Goal: Communication & Community: Answer question/provide support

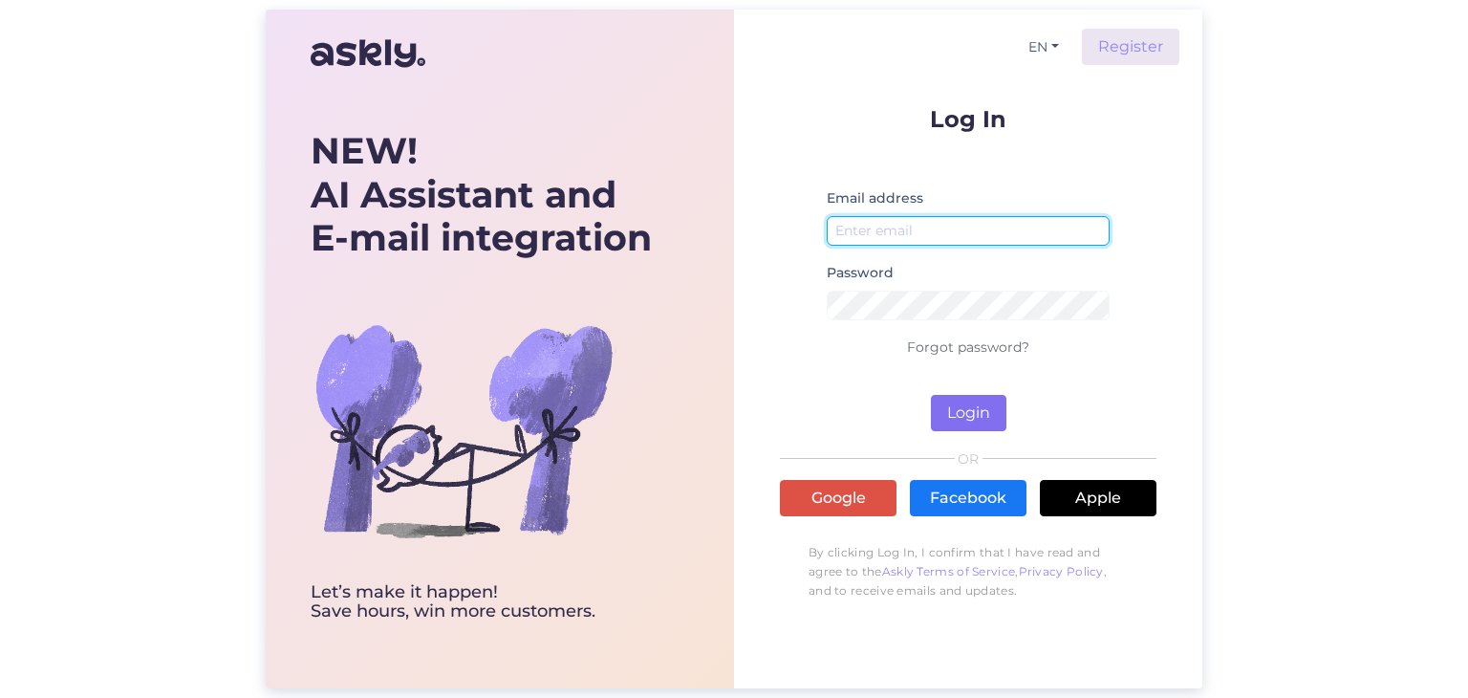
type input "[EMAIL_ADDRESS][DOMAIN_NAME]"
click at [959, 406] on button "Login" at bounding box center [969, 413] width 76 height 36
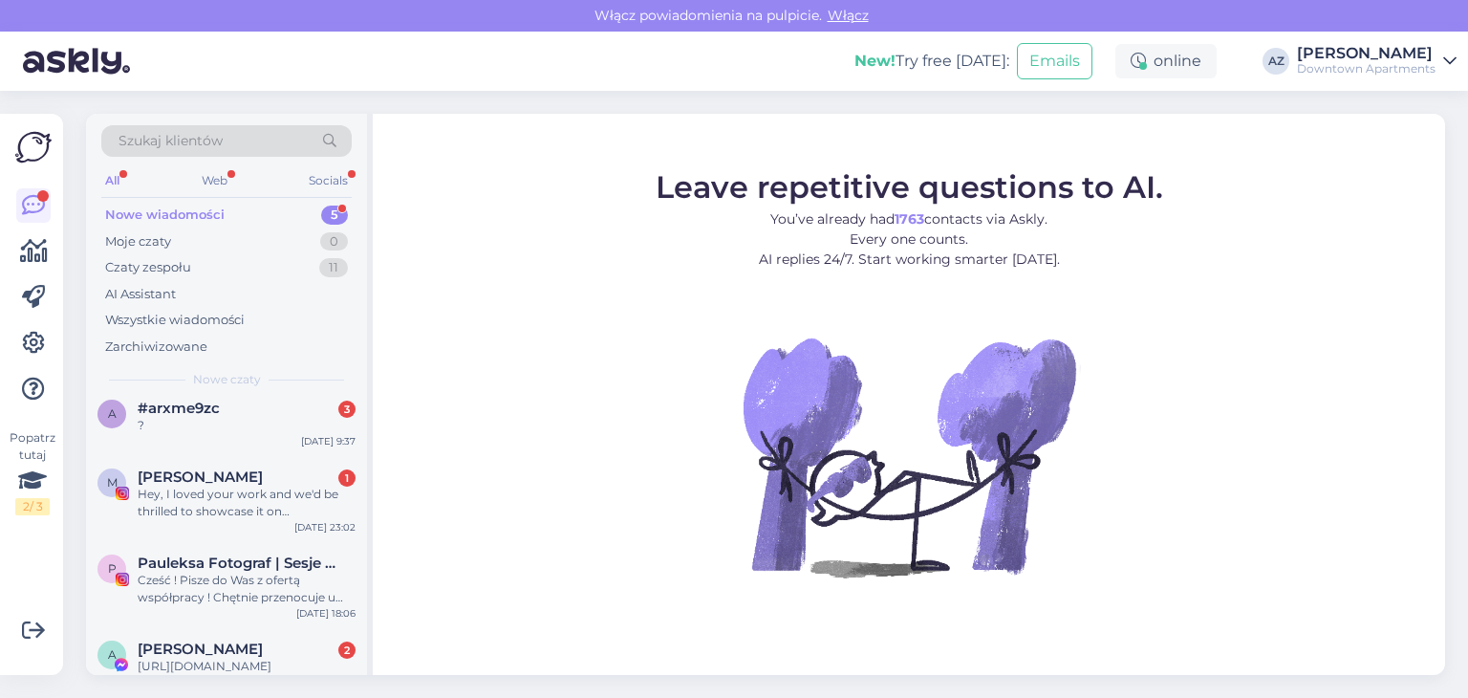
scroll to position [119, 0]
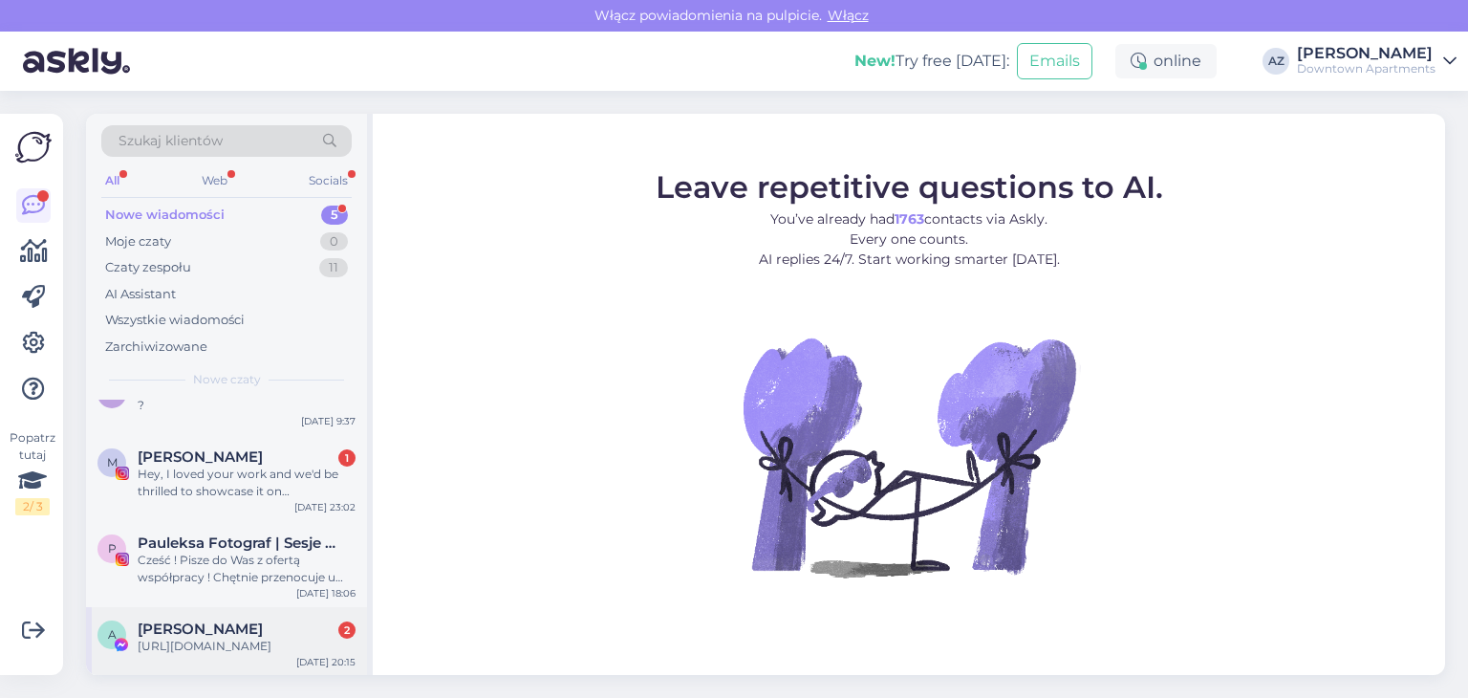
click at [279, 630] on div "[PERSON_NAME] 2" at bounding box center [247, 628] width 218 height 17
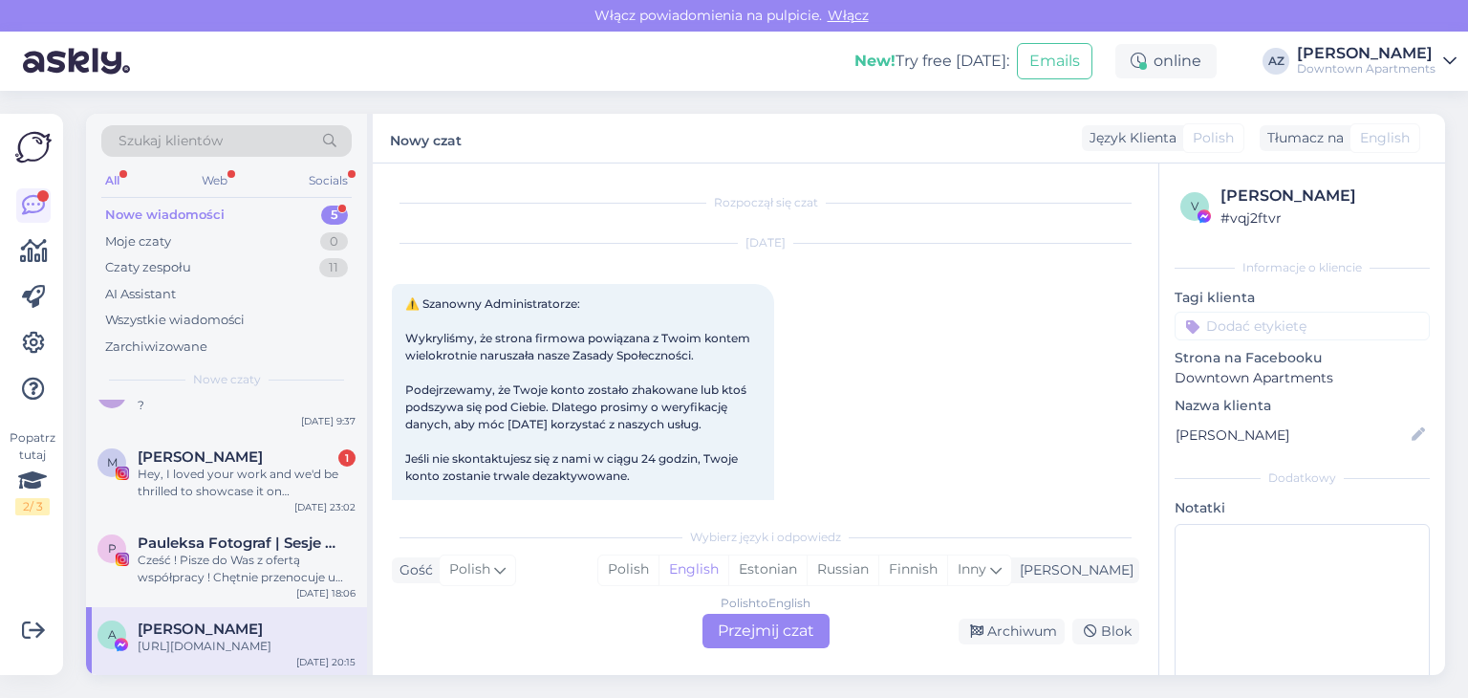
scroll to position [185, 0]
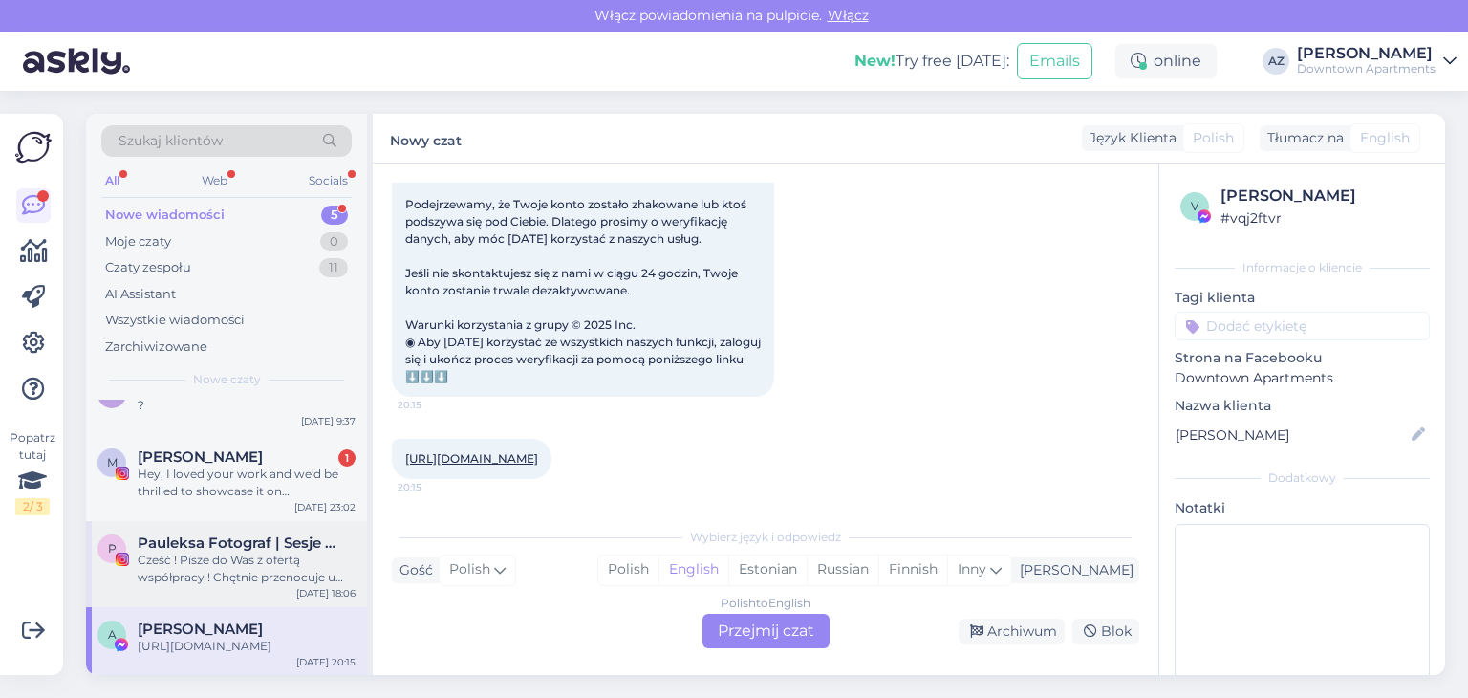
click at [200, 571] on div "Cześć ! Pisze do Was z ofertą współpracy ! Chętnie przenocuje u Was jako fotogr…" at bounding box center [247, 569] width 218 height 34
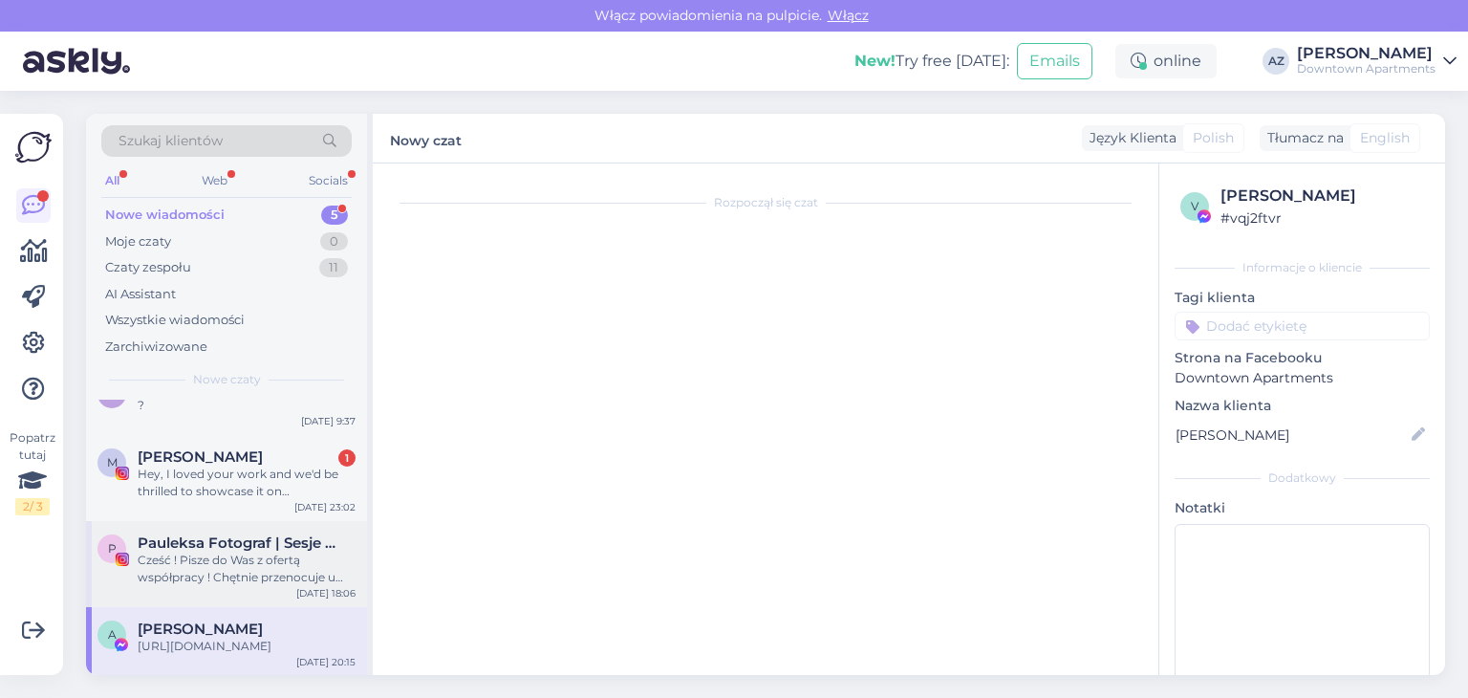
scroll to position [0, 0]
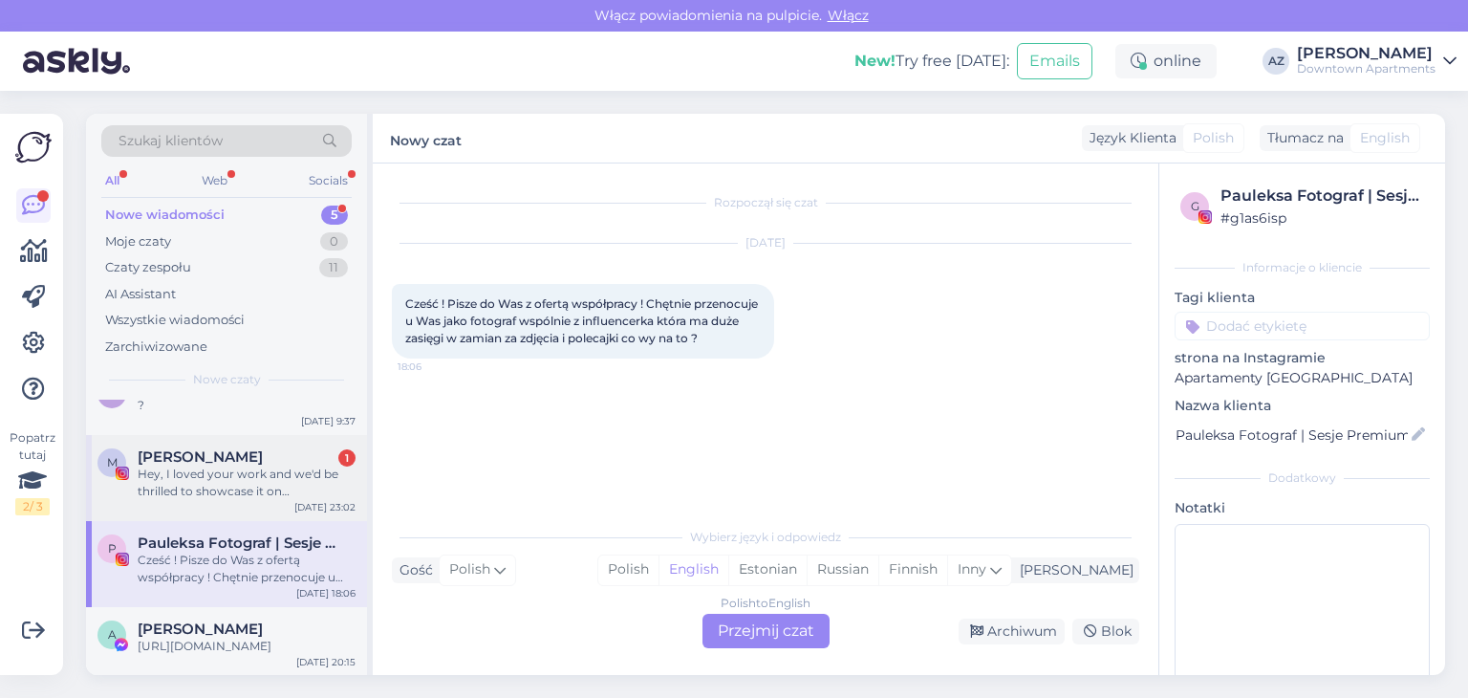
click at [227, 498] on div "[PERSON_NAME] 1 Hey, I loved your work and we'd be thrilled to showcase it on @…" at bounding box center [226, 478] width 281 height 86
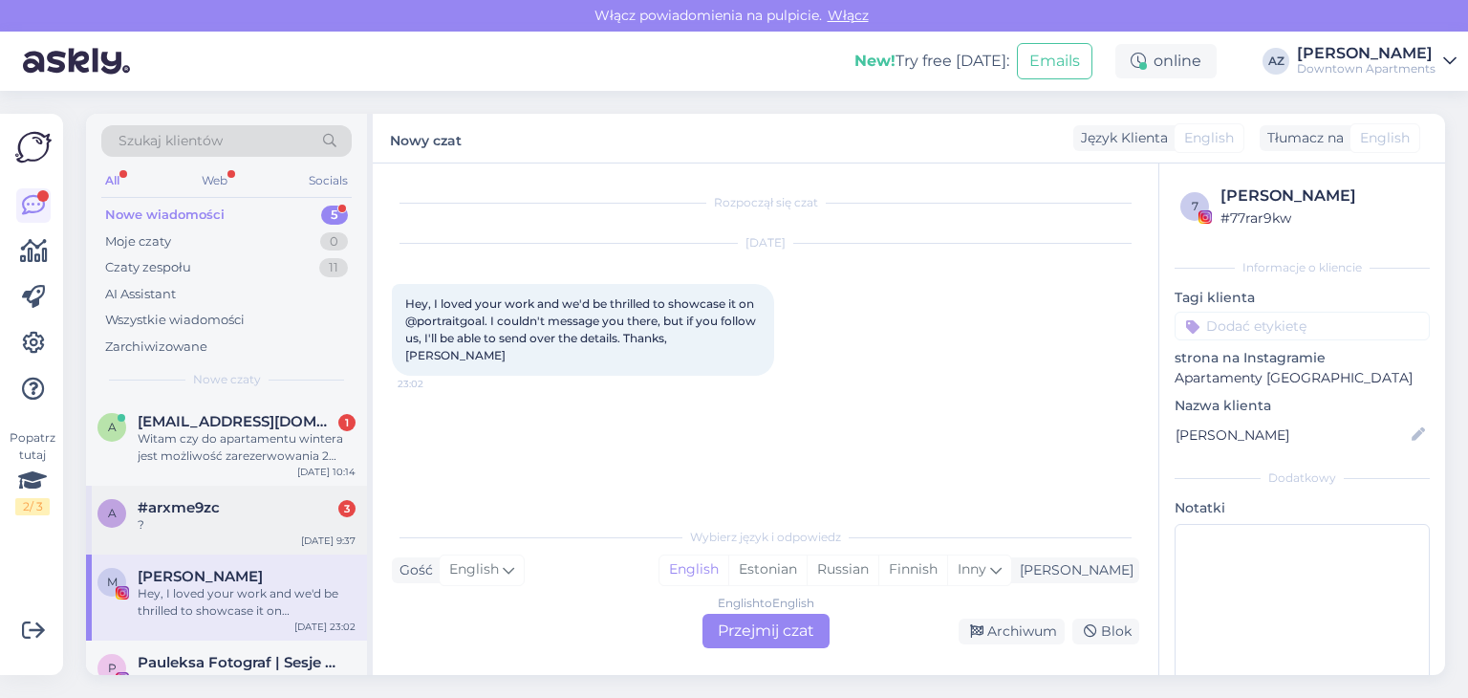
click at [217, 503] on span "#arxme9zc" at bounding box center [179, 507] width 82 height 17
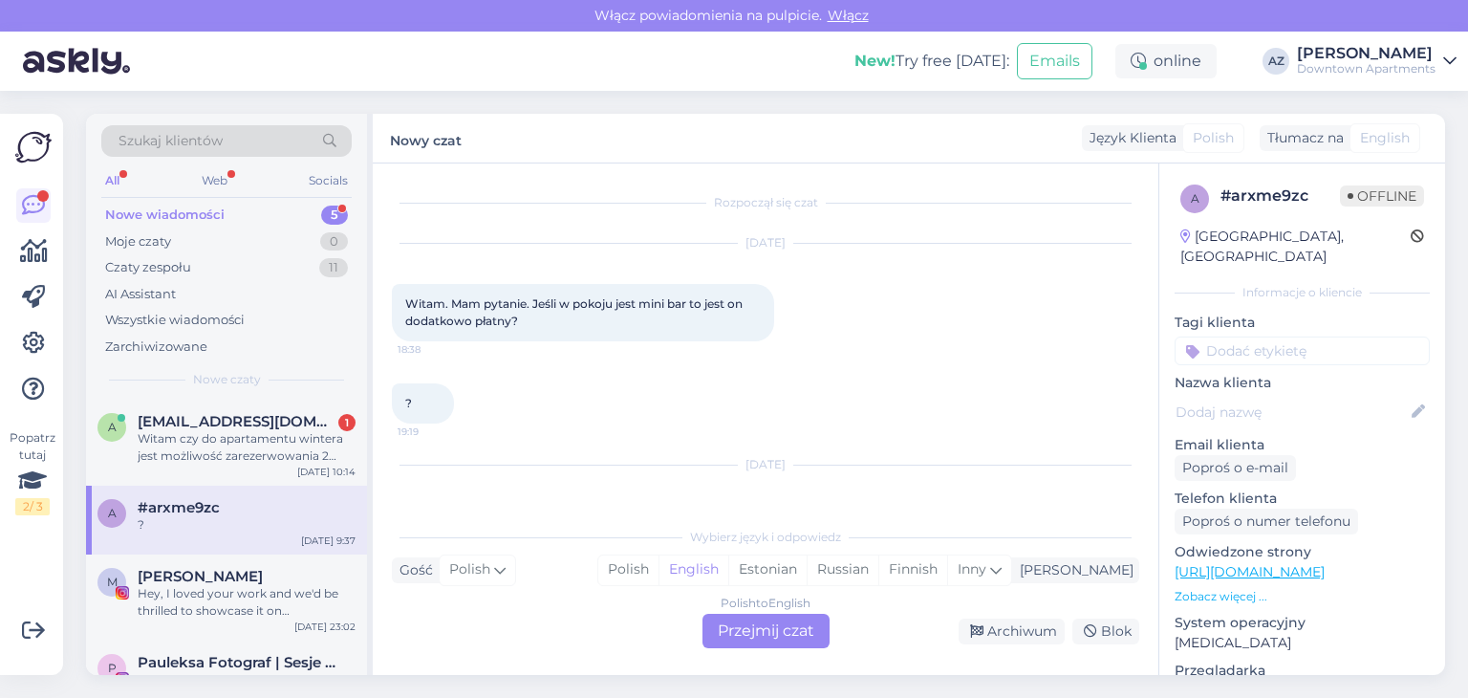
scroll to position [67, 0]
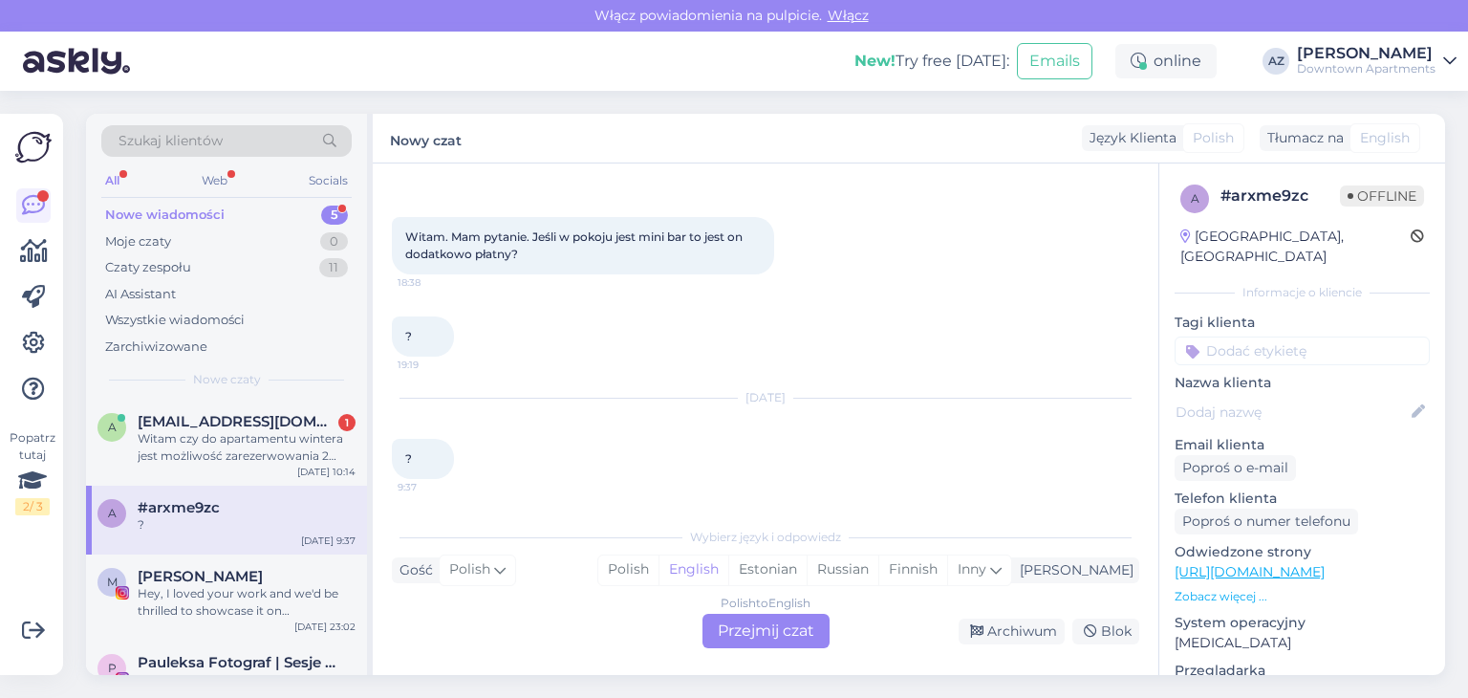
click at [764, 636] on div "Polish to English Przejmij czat" at bounding box center [766, 631] width 127 height 34
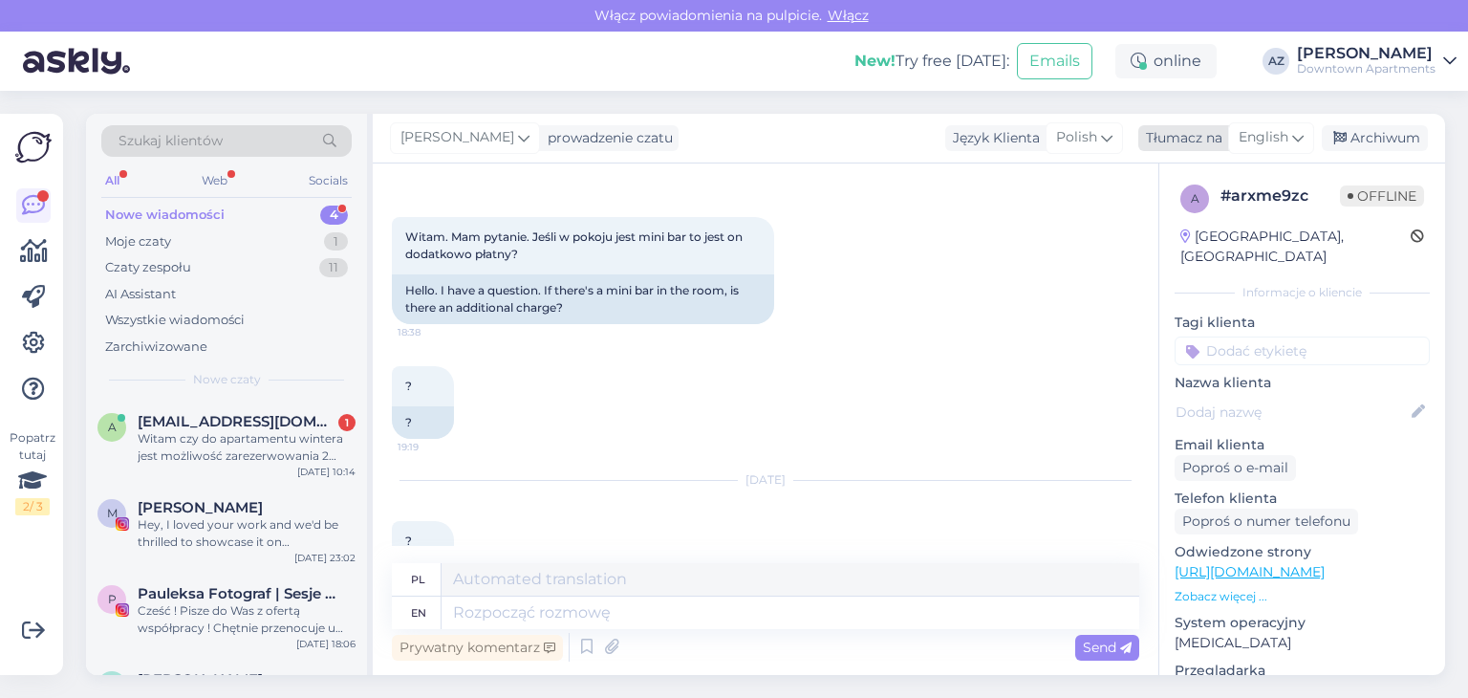
click at [1265, 139] on span "English" at bounding box center [1264, 137] width 50 height 21
type input "pol"
click at [1174, 223] on link "Polish" at bounding box center [1226, 222] width 210 height 31
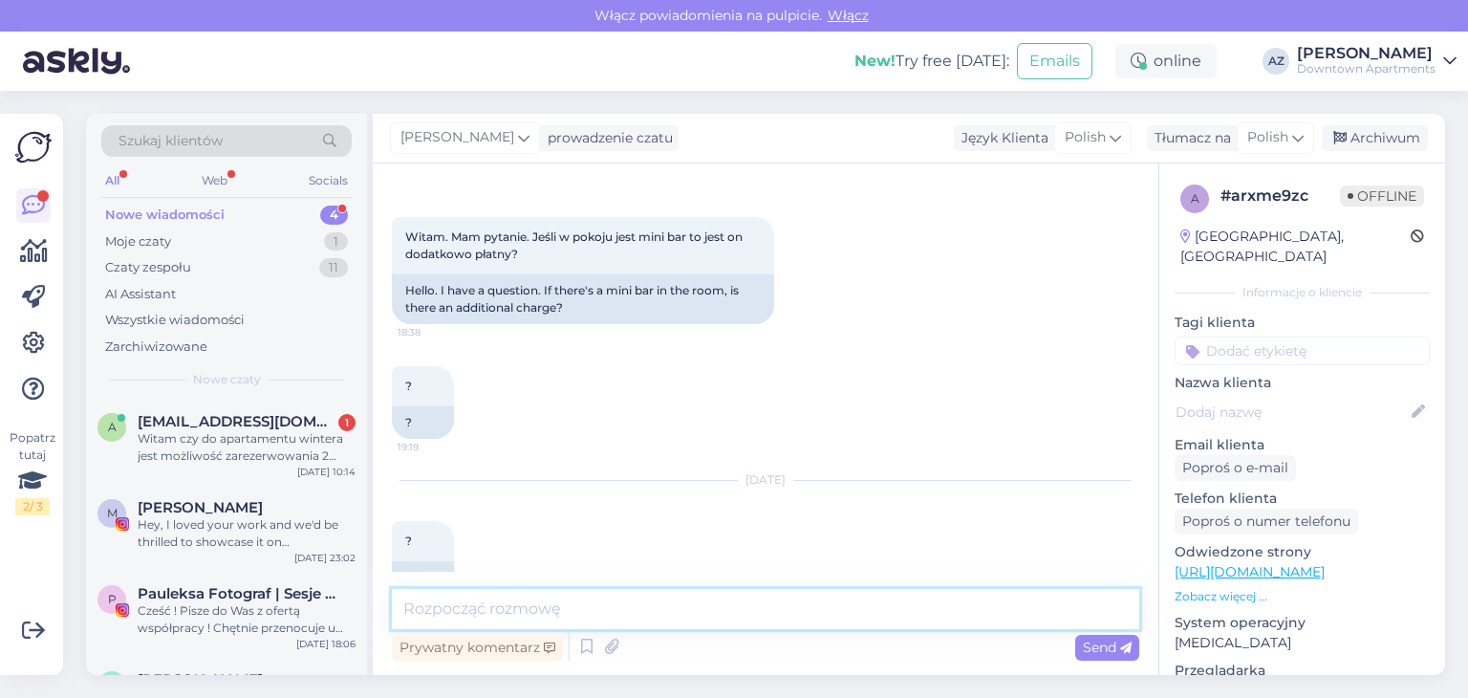
click at [455, 609] on textarea at bounding box center [766, 609] width 748 height 40
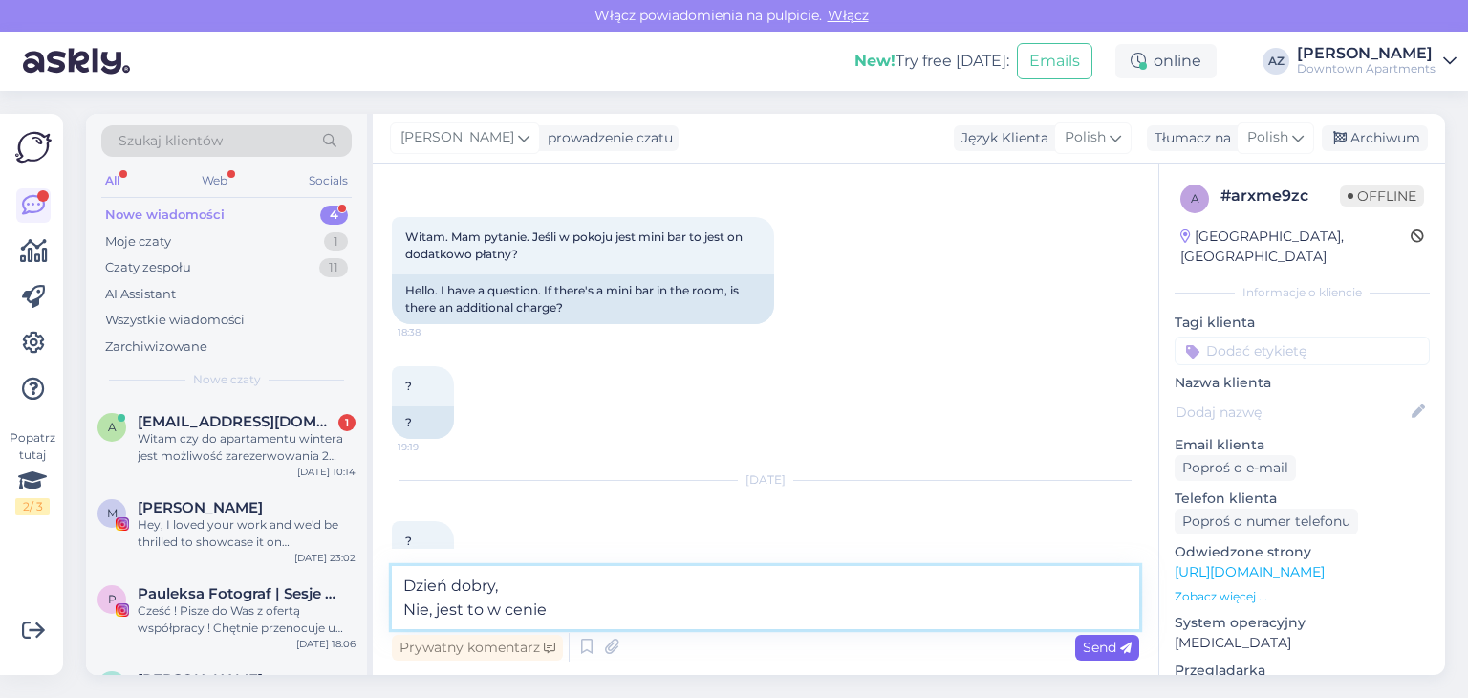
type textarea "Dzień dobry, Nie, jest to w cenie"
click at [1094, 646] on span "Send" at bounding box center [1107, 647] width 49 height 17
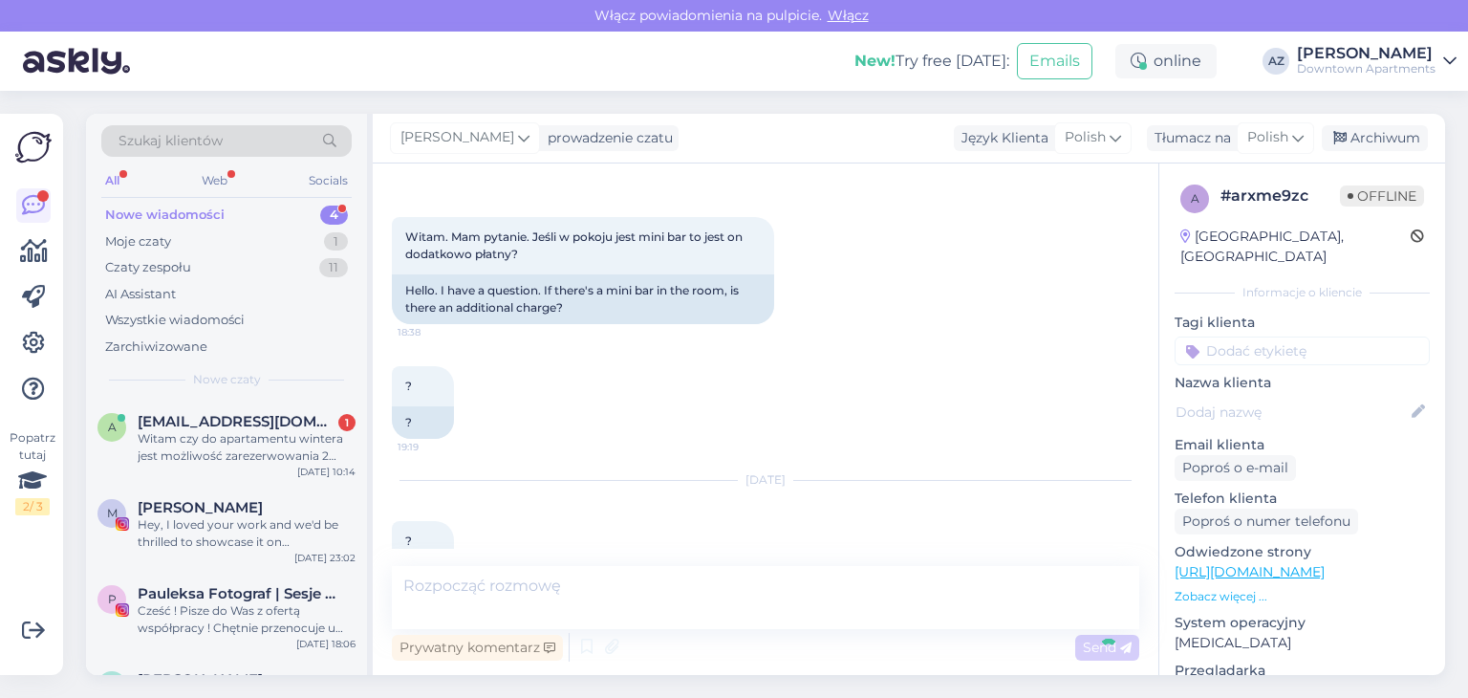
scroll to position [210, 0]
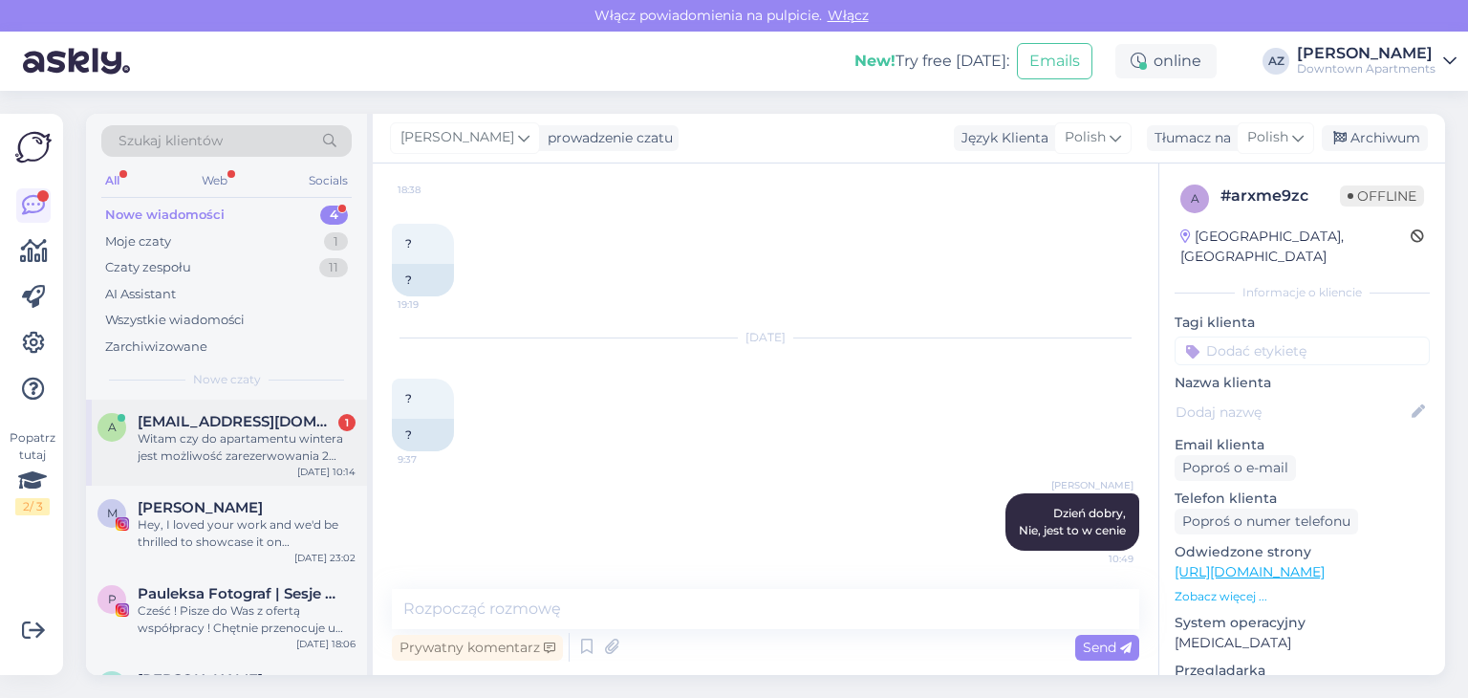
click at [166, 431] on div "Witam czy do apartamentu wintera jest możliwość zarezerwowania 2 miejsc parking…" at bounding box center [247, 447] width 218 height 34
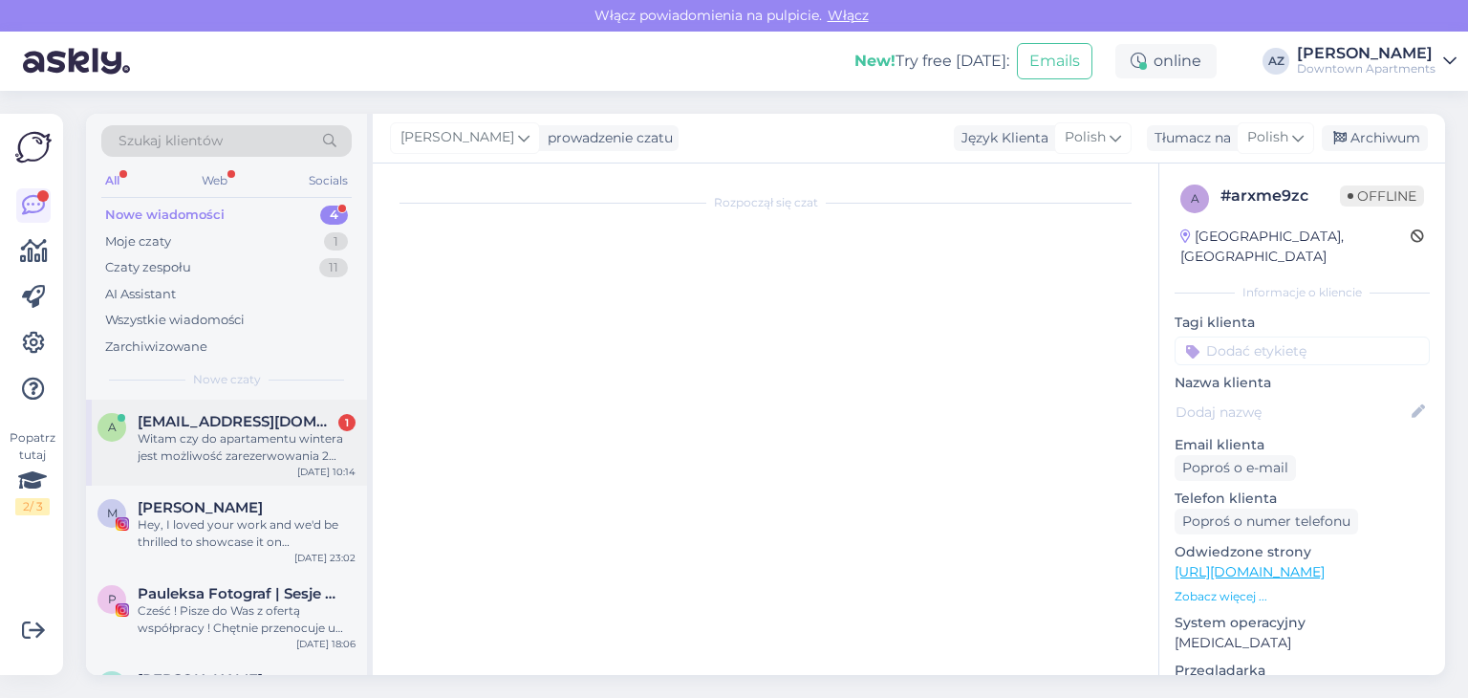
scroll to position [0, 0]
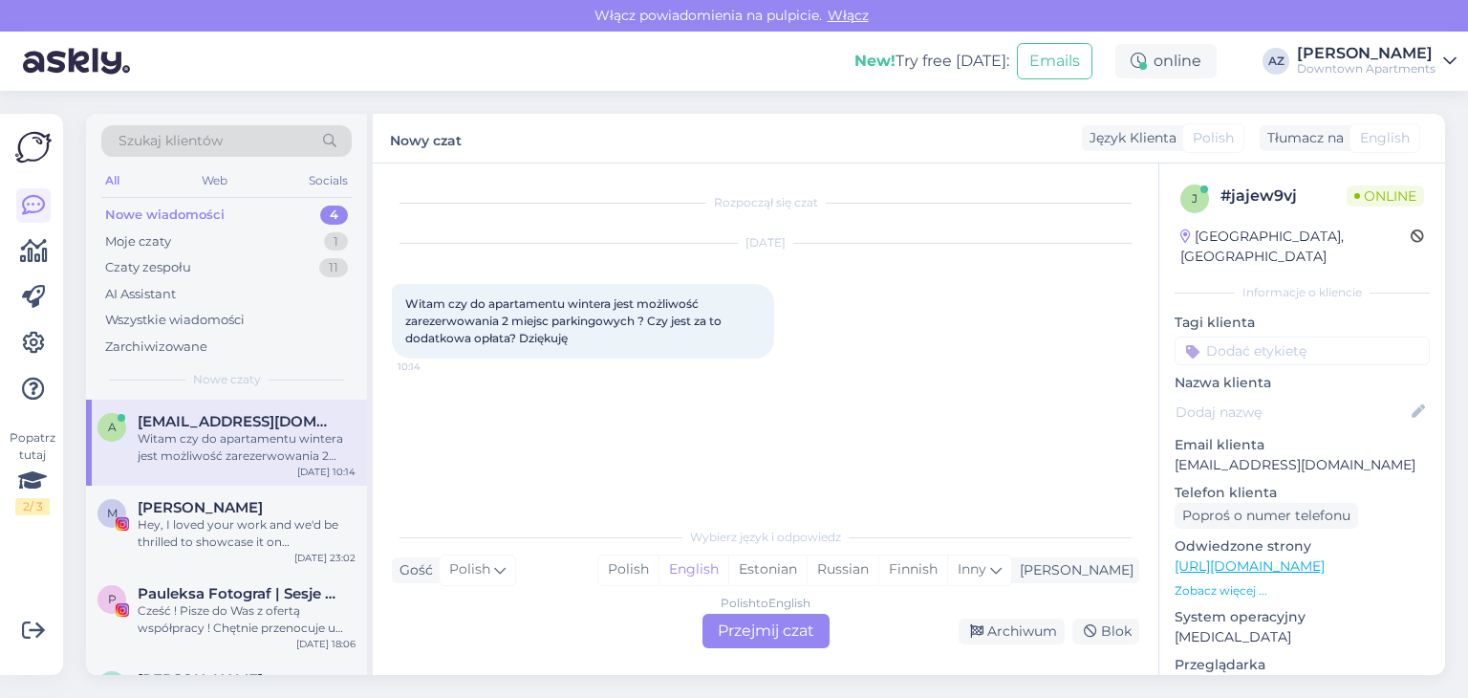
click at [774, 627] on div "Polish to English Przejmij czat" at bounding box center [766, 631] width 127 height 34
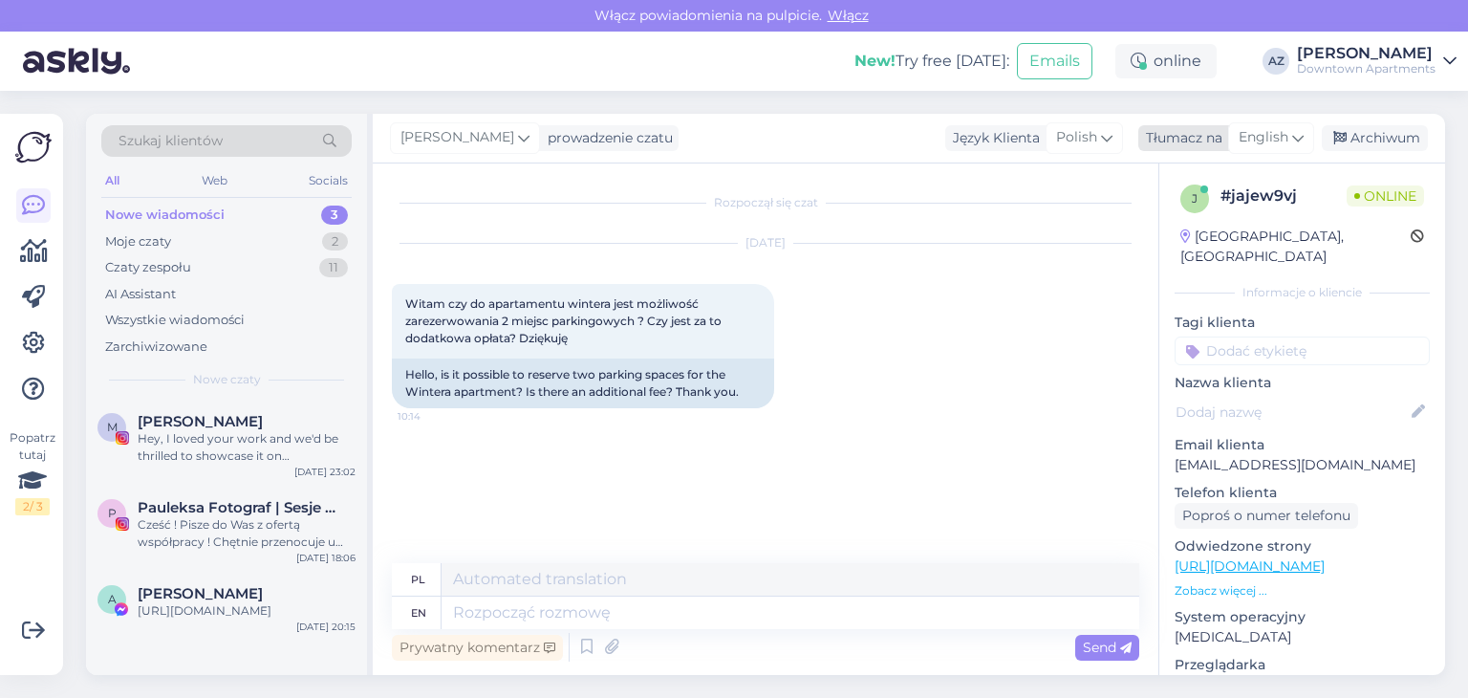
click at [1264, 129] on span "English" at bounding box center [1264, 137] width 50 height 21
click at [1188, 225] on link "Polish" at bounding box center [1226, 222] width 210 height 31
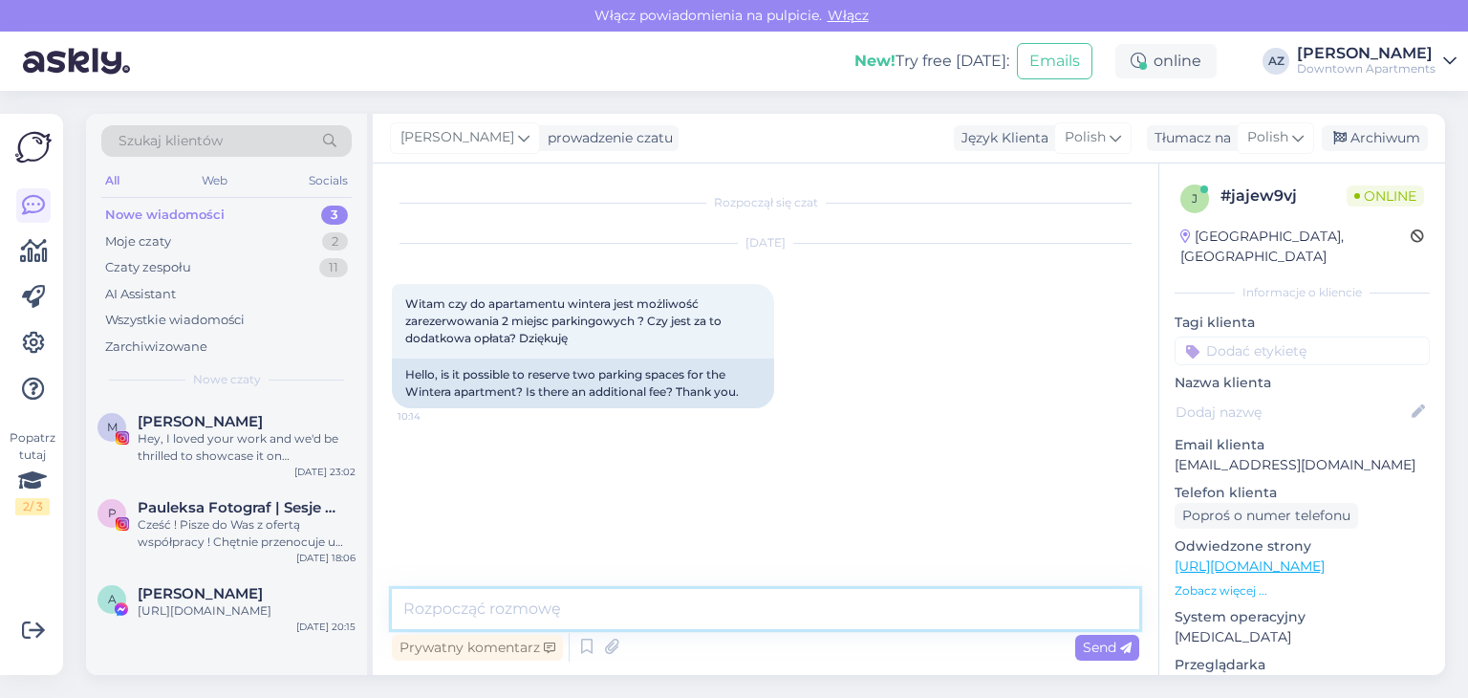
click at [504, 602] on textarea at bounding box center [766, 609] width 748 height 40
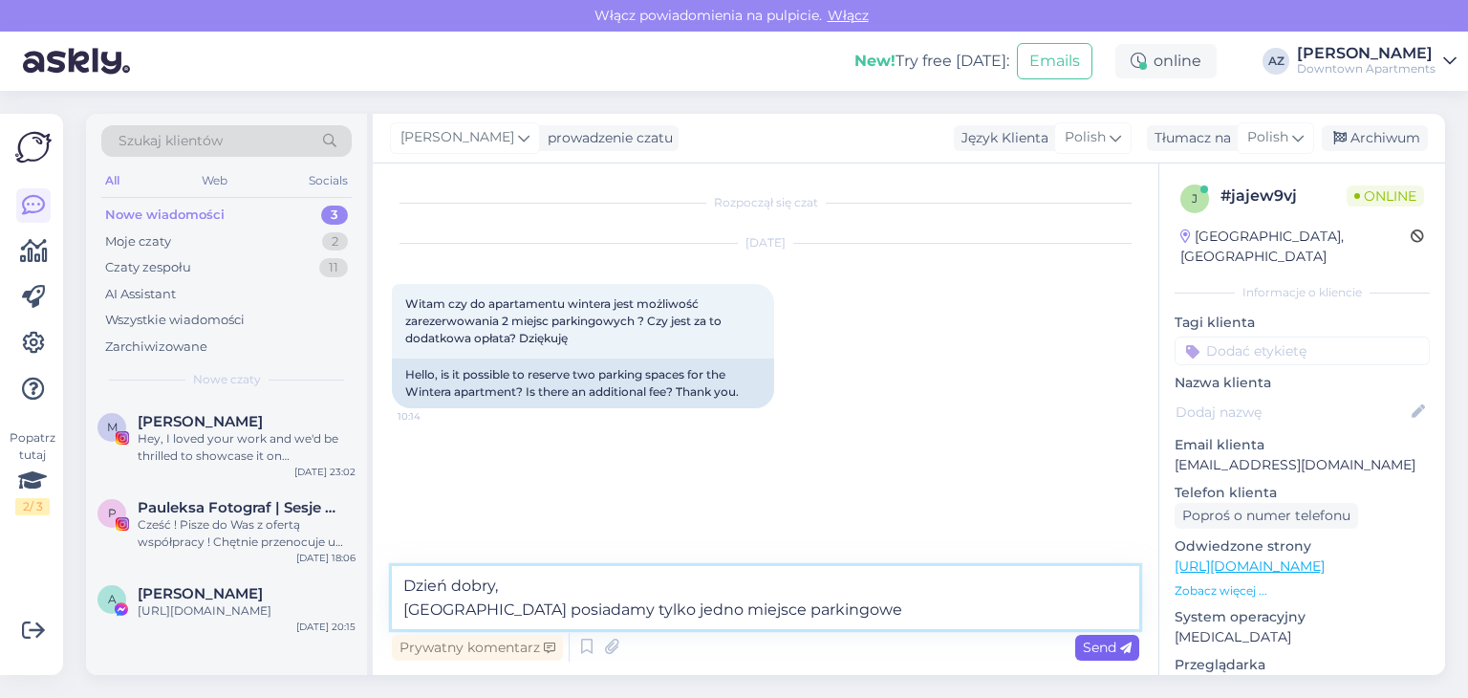
type textarea "Dzień dobry, [GEOGRAPHIC_DATA] posiadamy tylko jedno miejsce parkingowe"
click at [1089, 647] on span "Send" at bounding box center [1107, 647] width 49 height 17
